Goal: Navigation & Orientation: Understand site structure

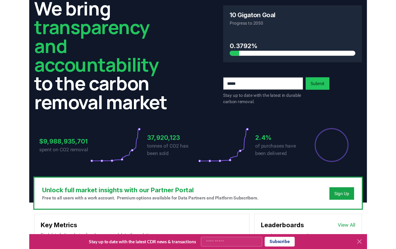
scroll to position [28, 0]
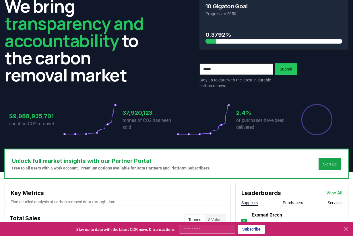
click at [310, 229] on icon at bounding box center [346, 229] width 3 height 3
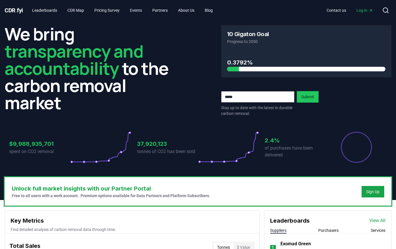
scroll to position [0, 0]
click at [54, 10] on link "Leaderboards" at bounding box center [45, 10] width 34 height 10
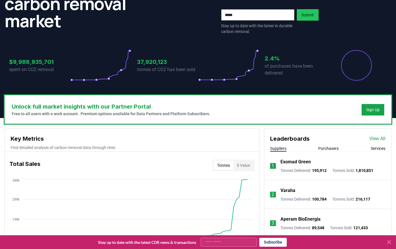
scroll to position [88, 0]
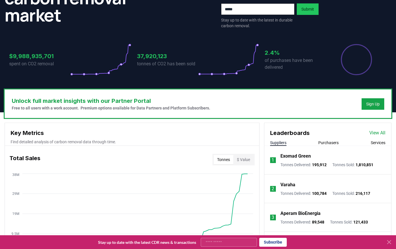
click at [310, 229] on icon at bounding box center [389, 242] width 7 height 7
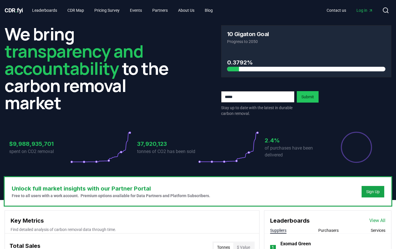
scroll to position [0, 0]
click at [192, 9] on link "About Us" at bounding box center [187, 10] width 26 height 10
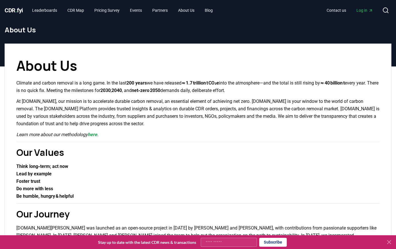
click at [7, 9] on span "CDR . fyi" at bounding box center [14, 10] width 18 height 7
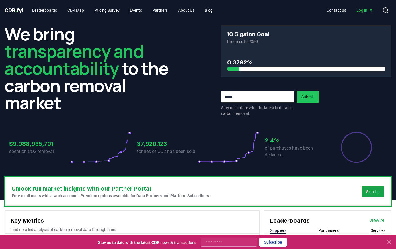
click at [310, 229] on icon at bounding box center [389, 242] width 3 height 3
